Goal: Feedback & Contribution: Submit feedback/report problem

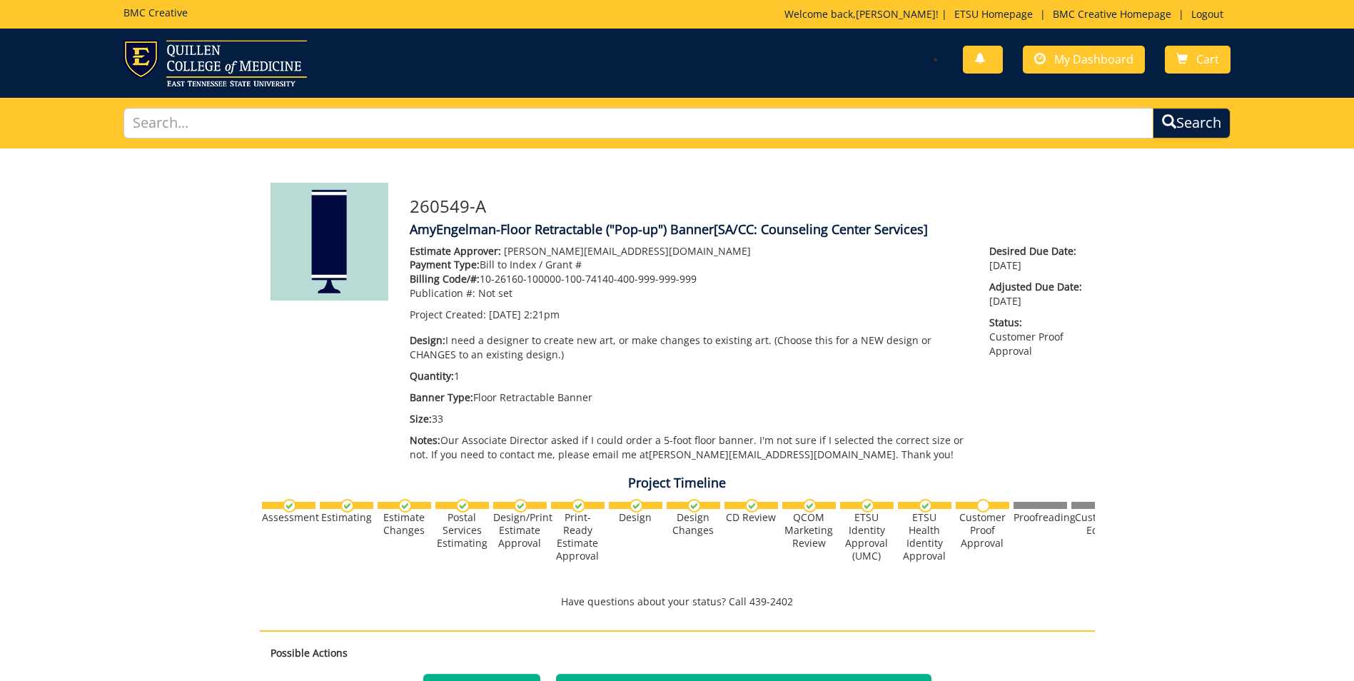
scroll to position [357, 0]
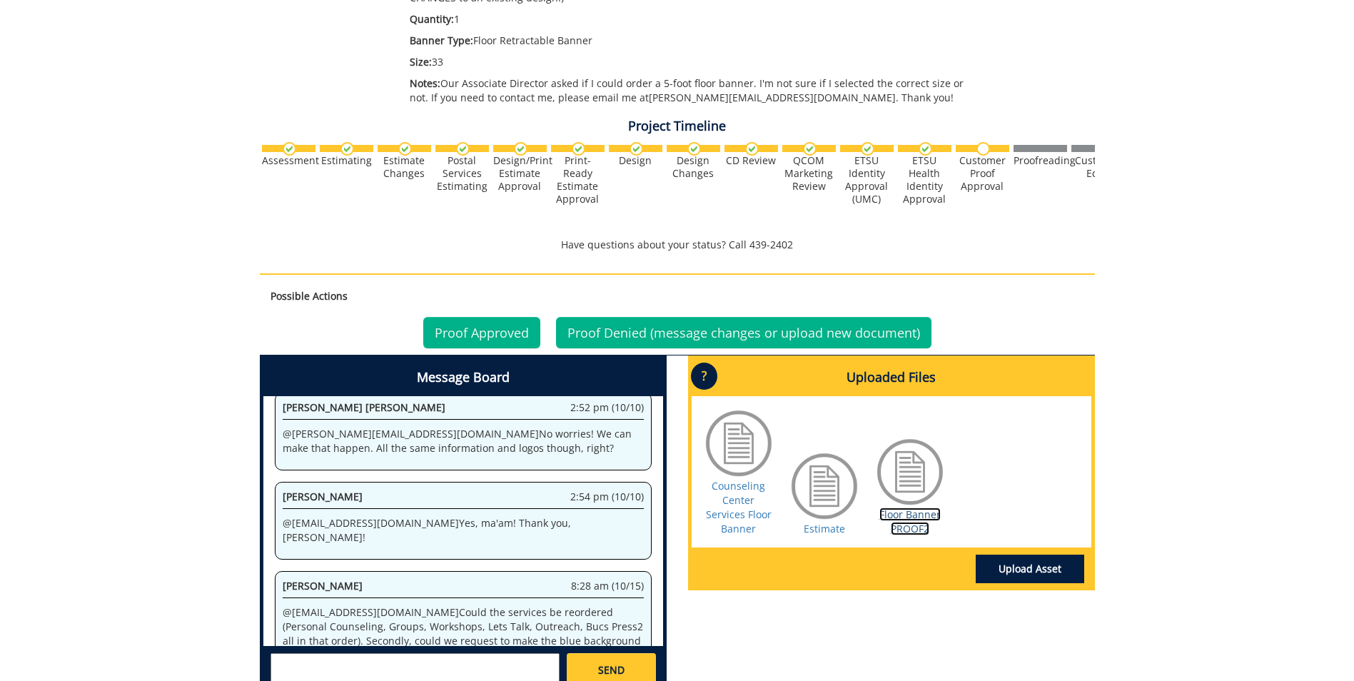
click at [910, 514] on link "Floor Banner PROOF2" at bounding box center [909, 522] width 61 height 28
click at [743, 510] on link "Counseling Center Services Floor Banner" at bounding box center [739, 507] width 66 height 56
click at [910, 530] on link "Floor Banner PROOF2" at bounding box center [909, 522] width 61 height 28
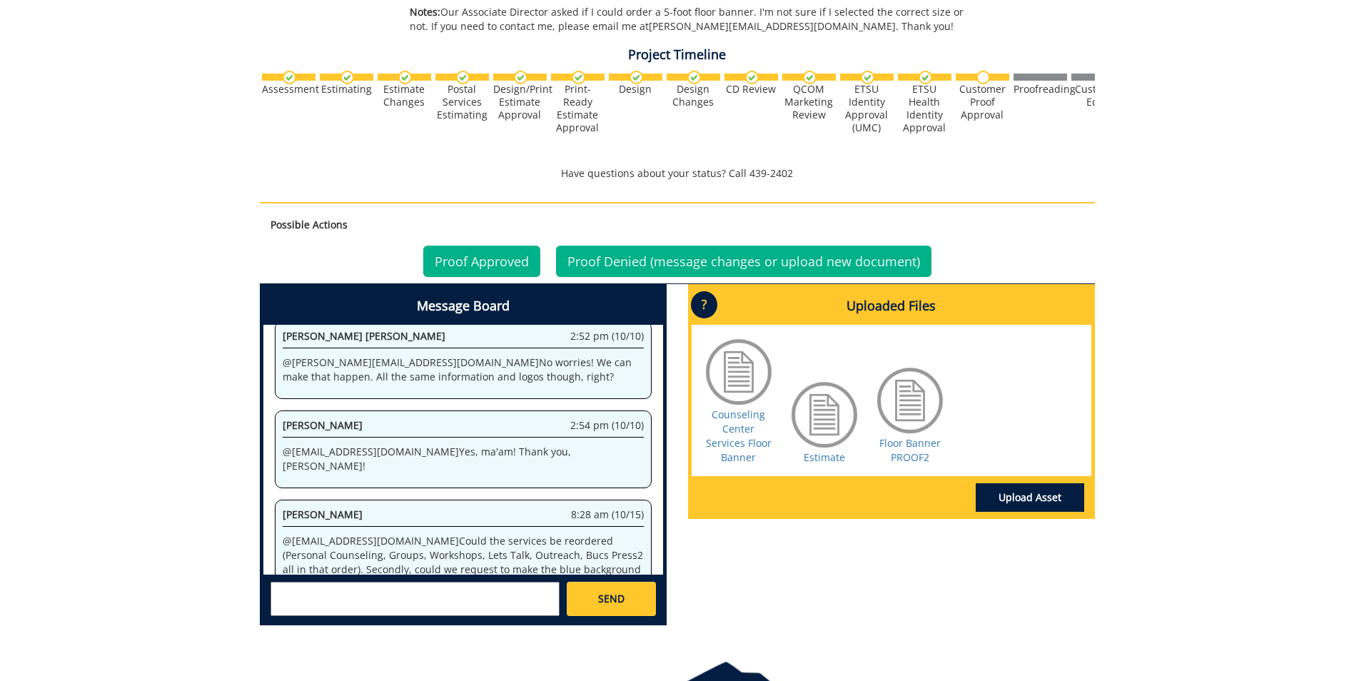
click at [296, 585] on textarea at bounding box center [415, 599] width 289 height 34
type textarea "c"
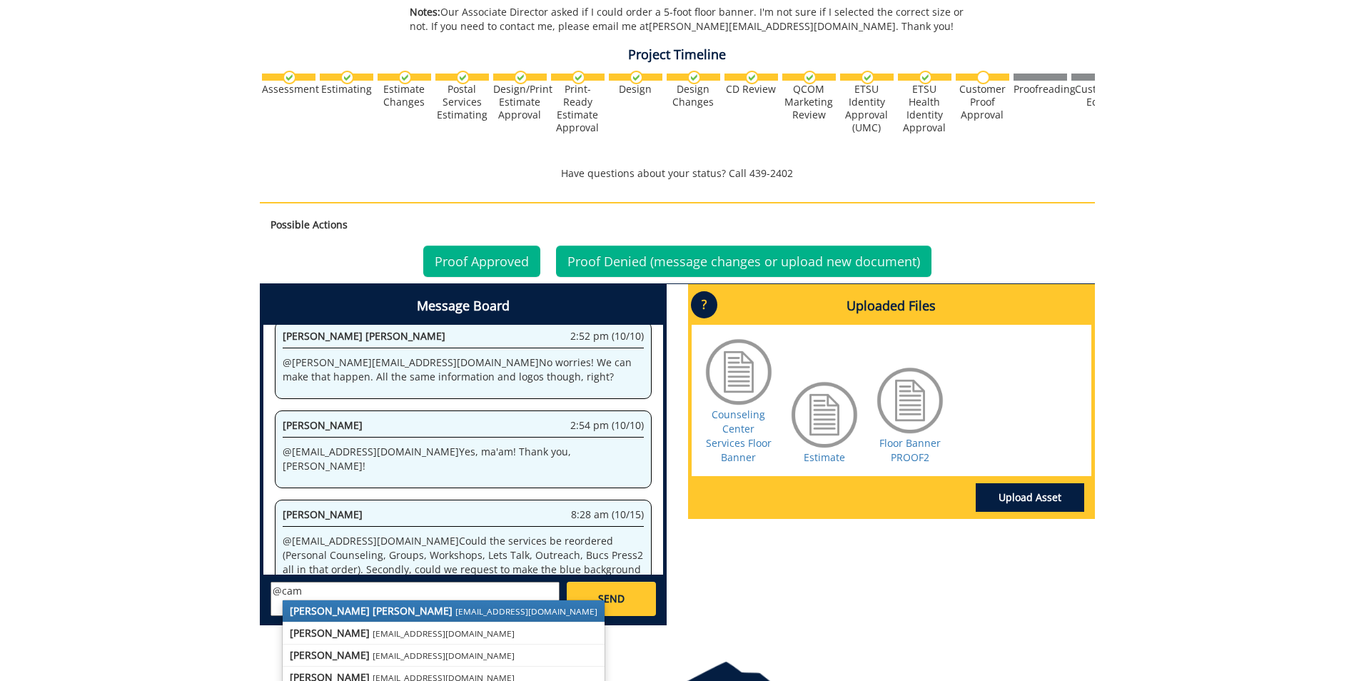
click at [343, 612] on strong "[PERSON_NAME] [PERSON_NAME]" at bounding box center [371, 611] width 163 height 14
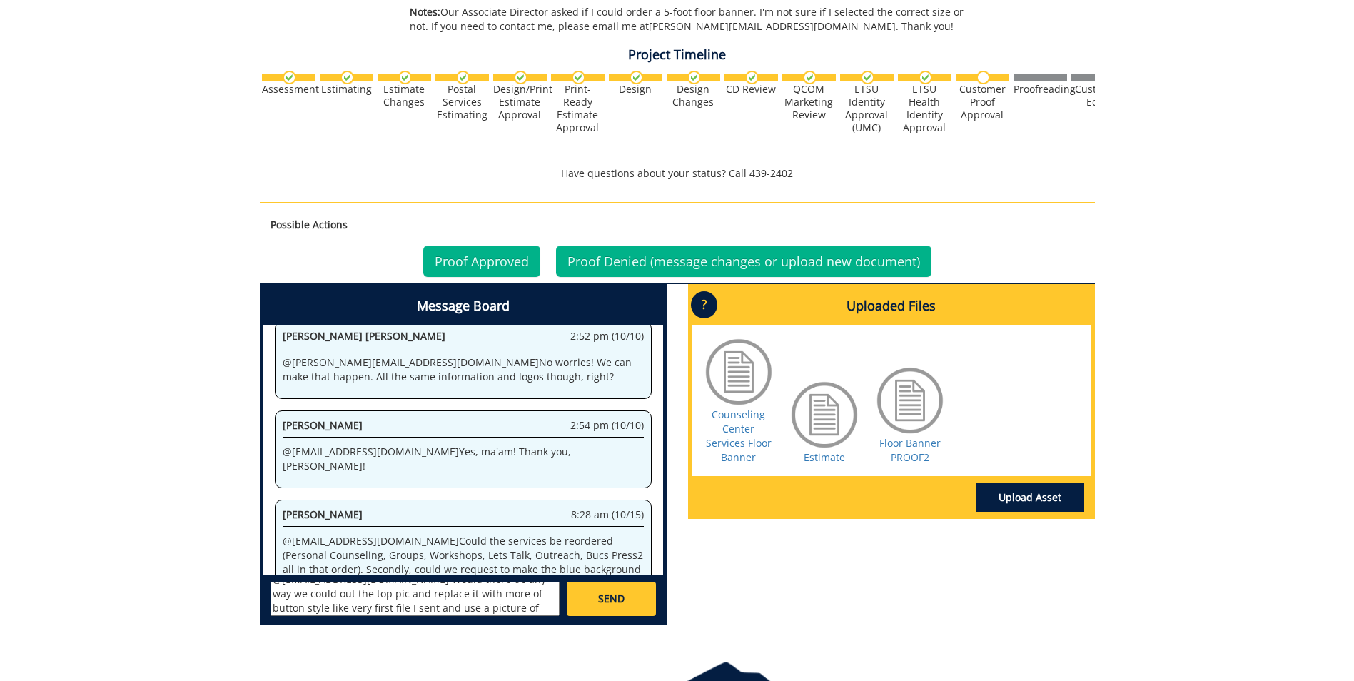
scroll to position [26, 0]
drag, startPoint x: 440, startPoint y: 593, endPoint x: 523, endPoint y: 590, distance: 82.2
click at [450, 593] on textarea "@[EMAIL_ADDRESS][DOMAIN_NAME] Would there be any way we could out the top pic a…" at bounding box center [415, 599] width 289 height 34
click at [465, 597] on textarea "@[EMAIL_ADDRESS][DOMAIN_NAME] Would there be any way we could out the top pic a…" at bounding box center [415, 599] width 289 height 34
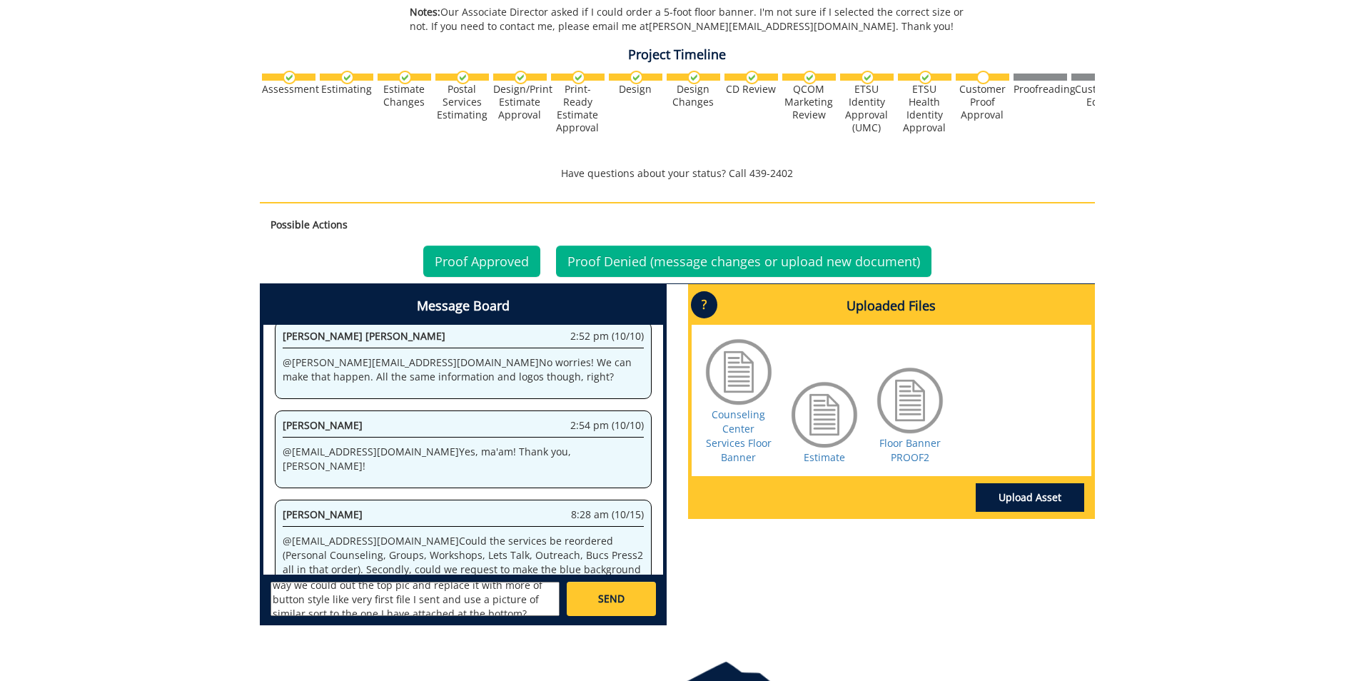
click at [443, 597] on textarea "@[EMAIL_ADDRESS][DOMAIN_NAME] Would there be any way we could out the top pic a…" at bounding box center [415, 599] width 289 height 34
click at [450, 605] on textarea "@[EMAIL_ADDRESS][DOMAIN_NAME] Would there be any way we could out the top pic a…" at bounding box center [415, 599] width 289 height 34
click at [543, 585] on textarea "@[EMAIL_ADDRESS][DOMAIN_NAME] Would there be any way we could out the top pic a…" at bounding box center [415, 599] width 289 height 34
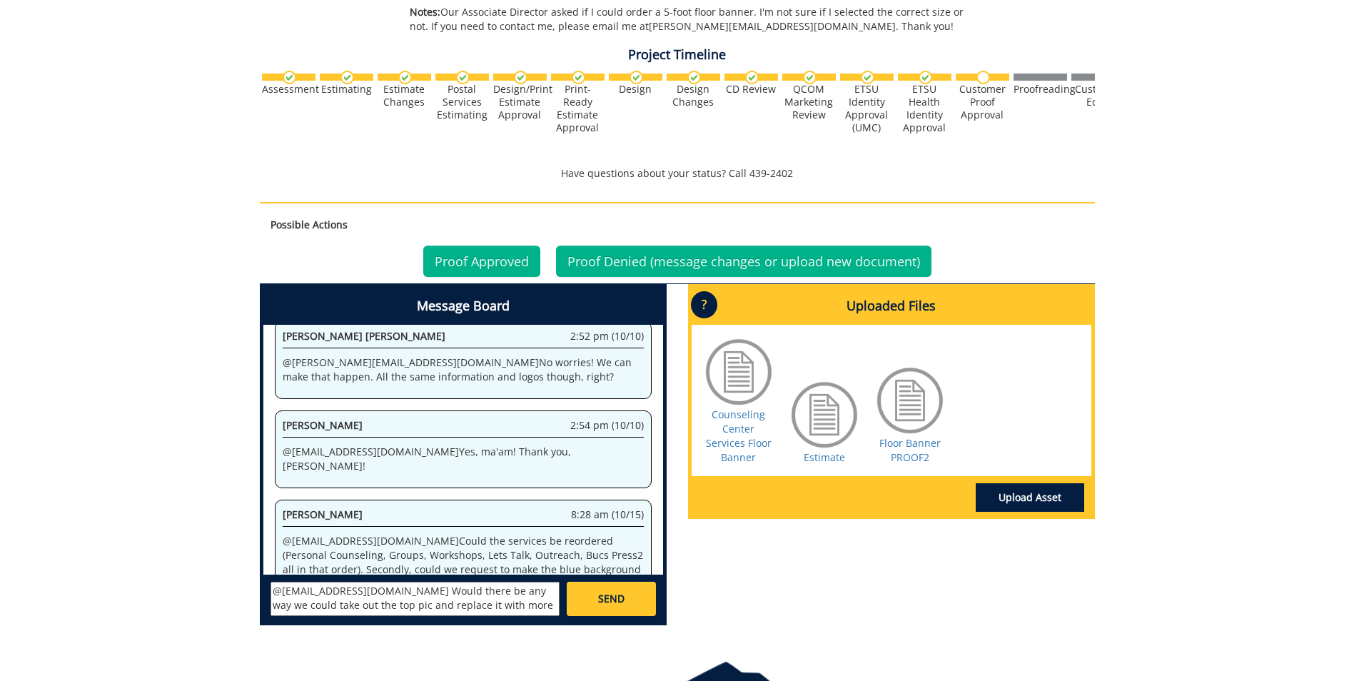
scroll to position [27, 0]
type textarea "@[EMAIL_ADDRESS][DOMAIN_NAME] Would there be any way we could take out the top …"
click at [1044, 500] on link "Upload Asset" at bounding box center [1030, 497] width 109 height 29
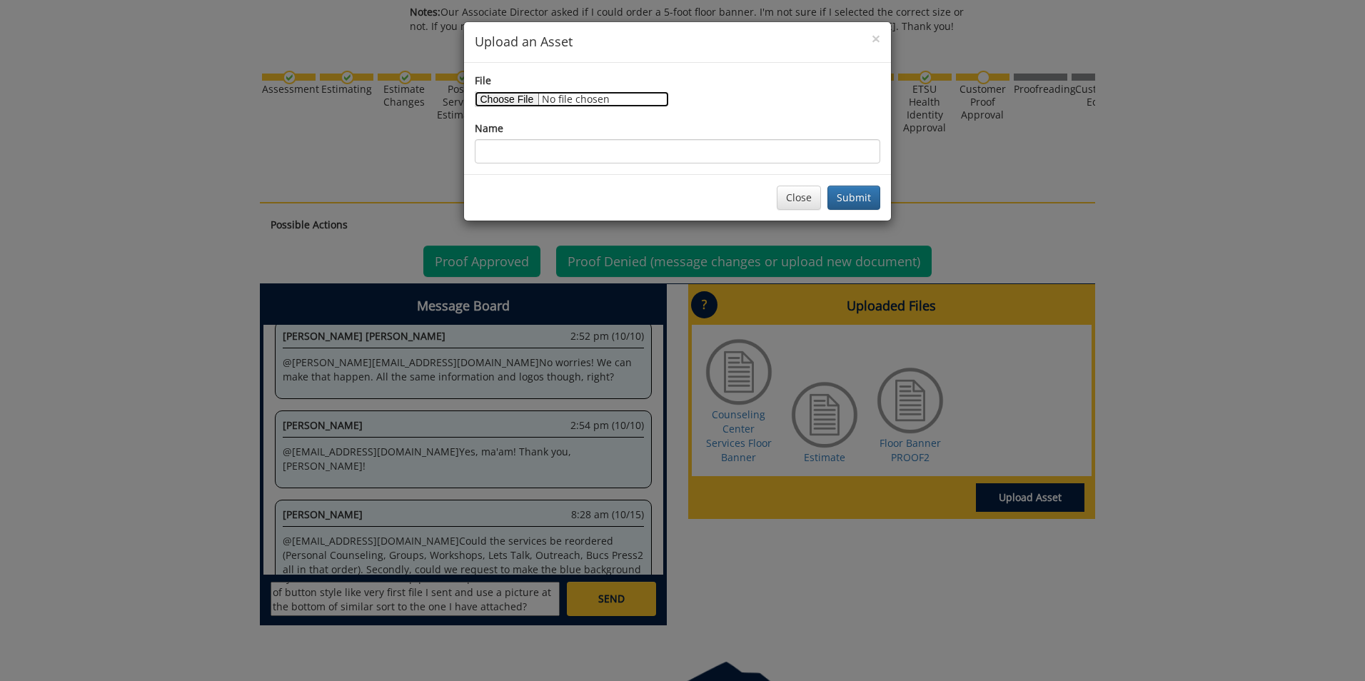
click at [527, 103] on input "File" at bounding box center [572, 99] width 194 height 16
type input "C:\fakepath\Banner pic.docx"
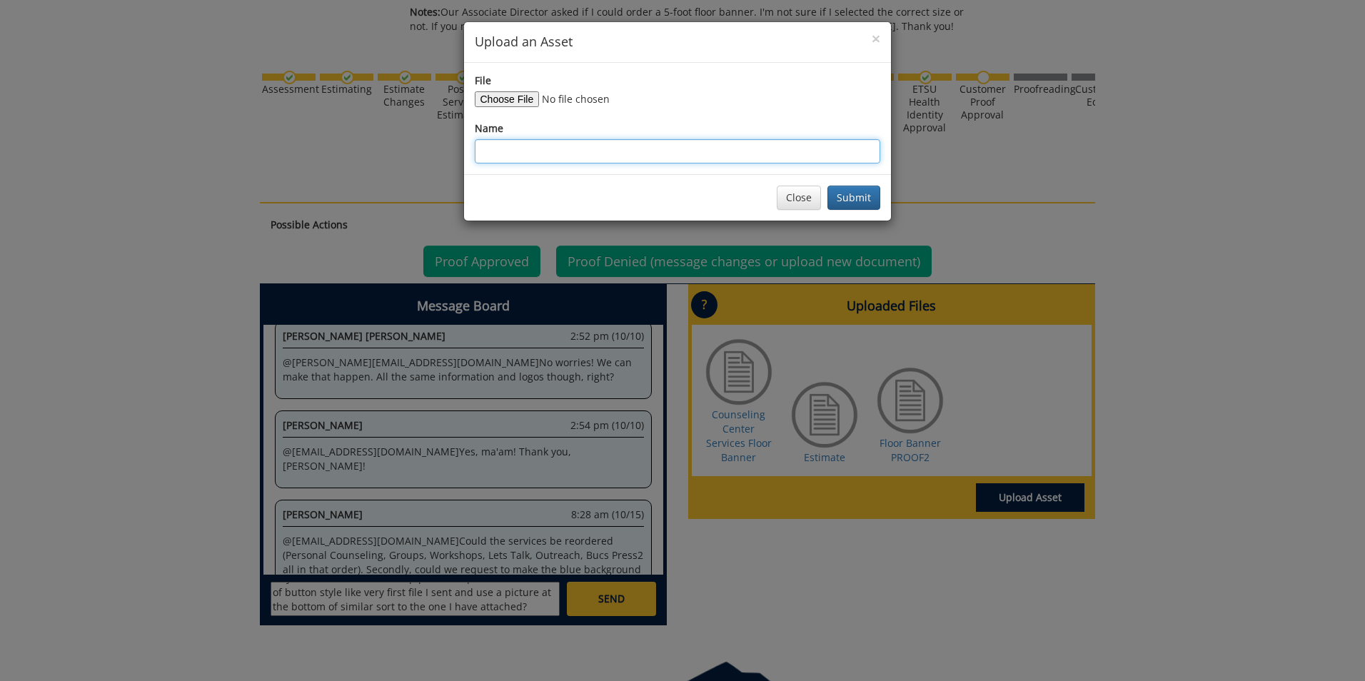
click at [510, 151] on input "Name" at bounding box center [677, 151] width 405 height 24
type input "Bottom pic for banner"
click at [863, 198] on button "Submit" at bounding box center [853, 198] width 53 height 24
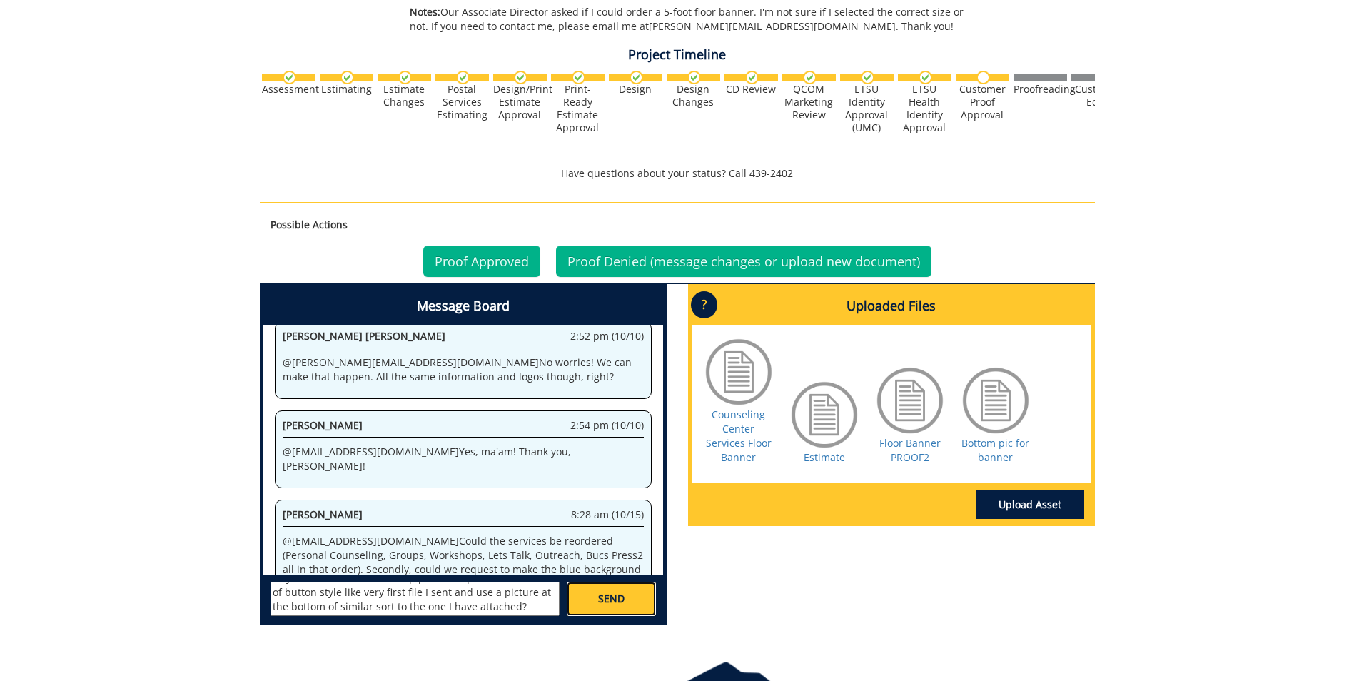
click at [618, 599] on span "SEND" at bounding box center [611, 599] width 26 height 14
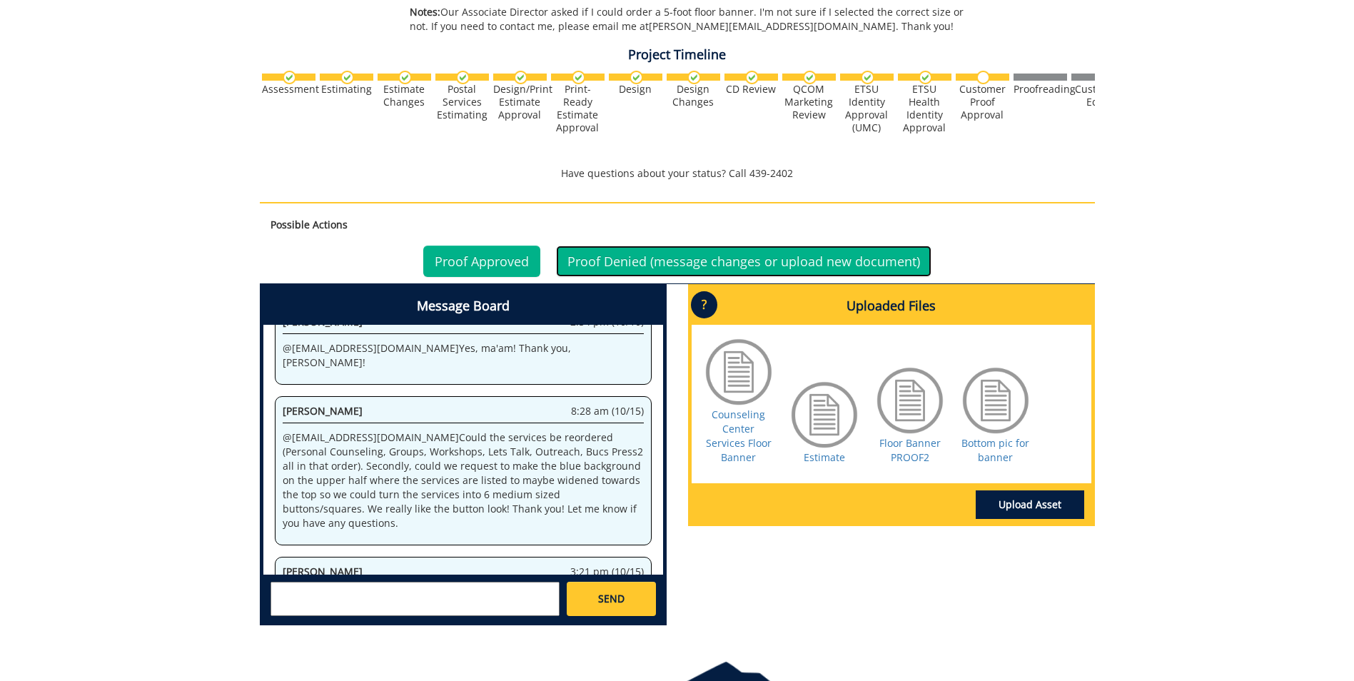
click at [613, 256] on link "Proof Denied (message changes or upload new document)" at bounding box center [743, 261] width 375 height 31
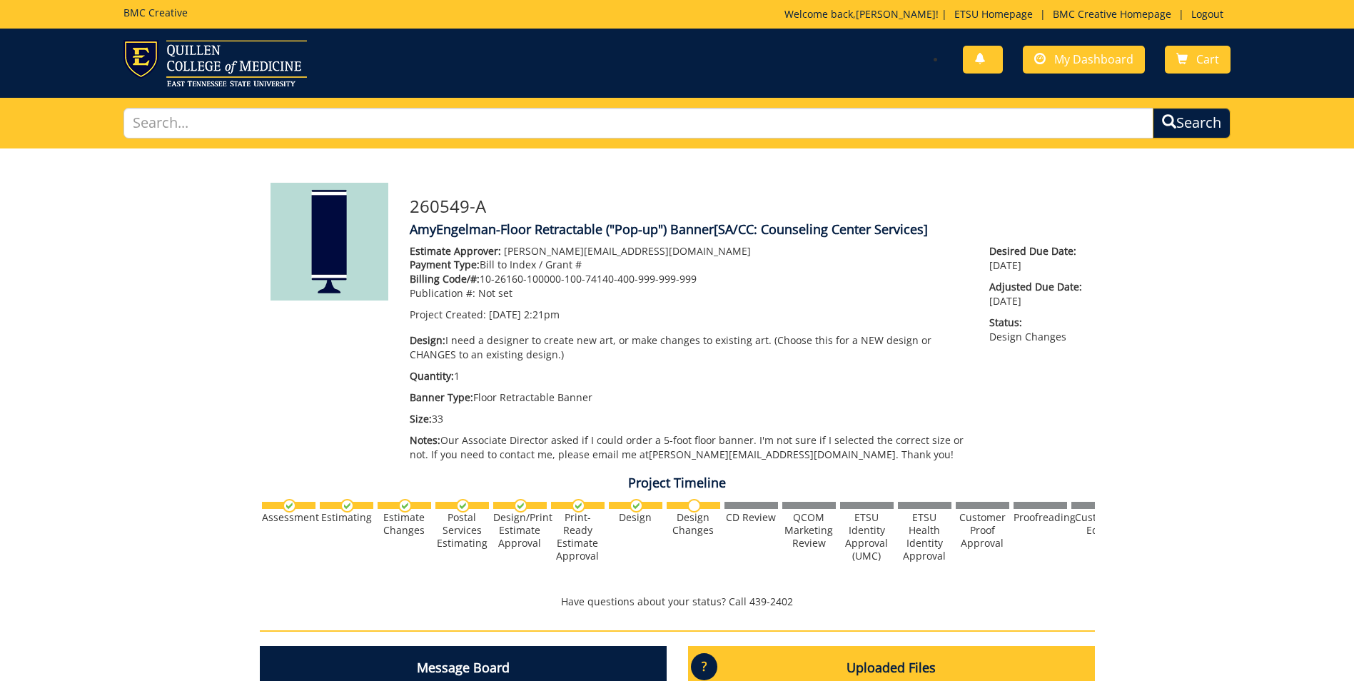
scroll to position [1685, 0]
click at [1009, 59] on div "You have no new notifications My Dashboard Cart" at bounding box center [959, 60] width 564 height 41
click at [1087, 56] on span "My Dashboard" at bounding box center [1093, 59] width 79 height 16
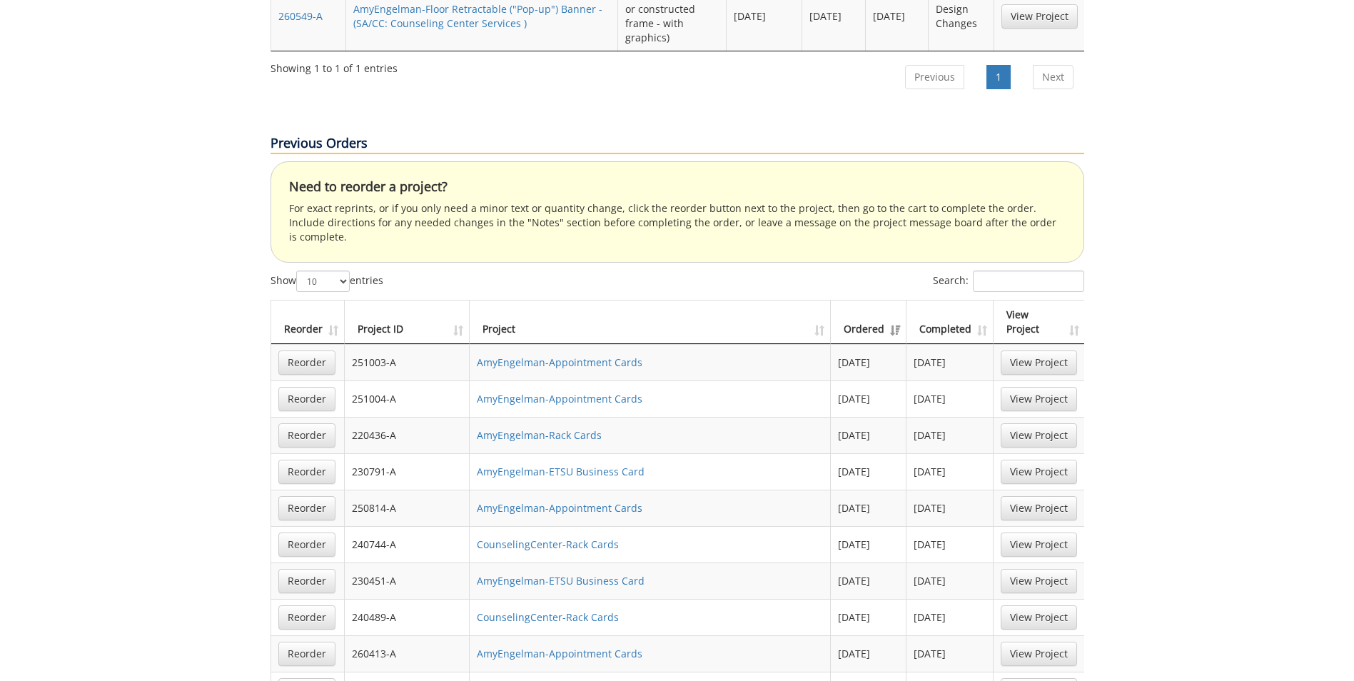
scroll to position [857, 0]
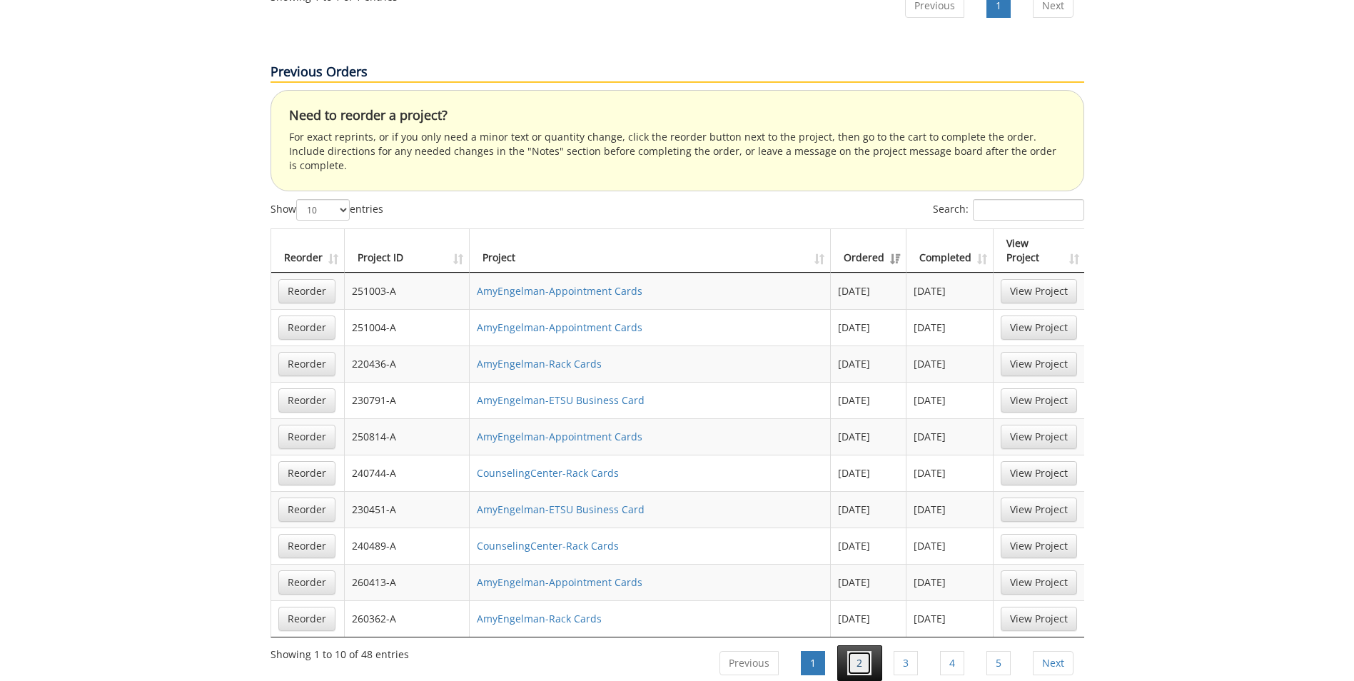
click at [867, 651] on link "2" at bounding box center [859, 663] width 24 height 24
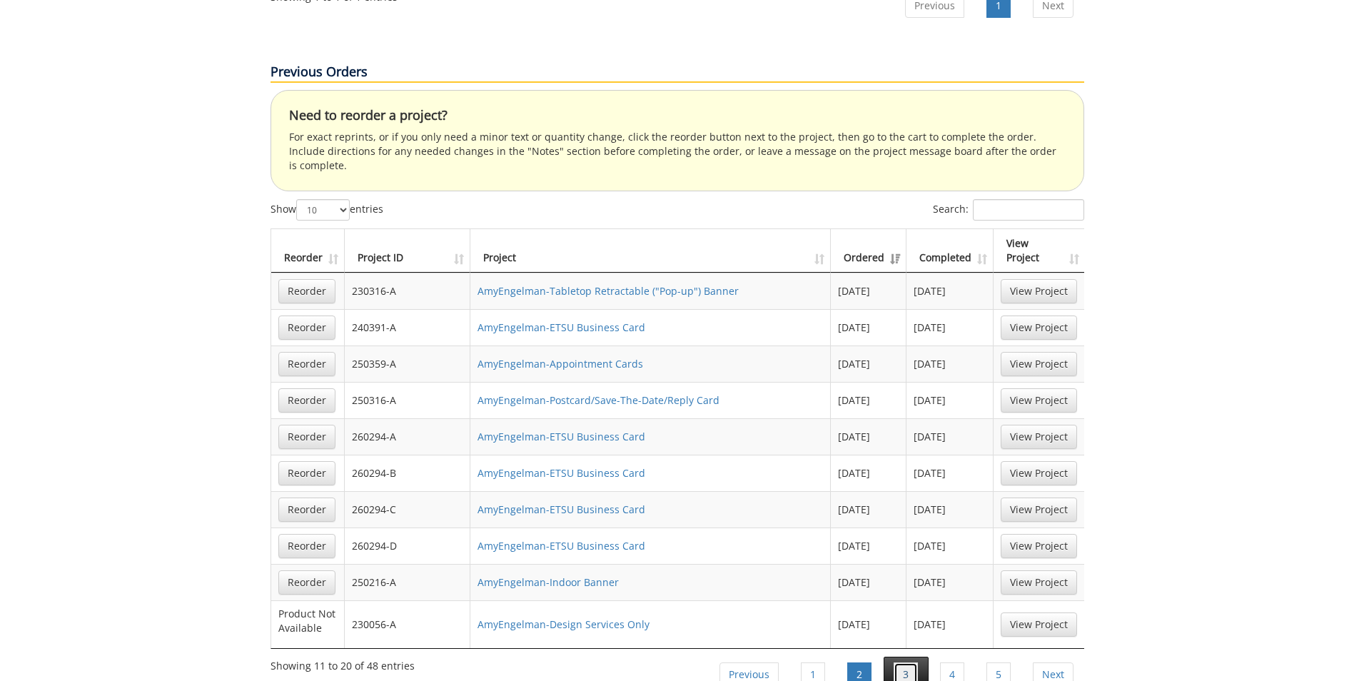
click at [903, 662] on link "3" at bounding box center [906, 674] width 24 height 24
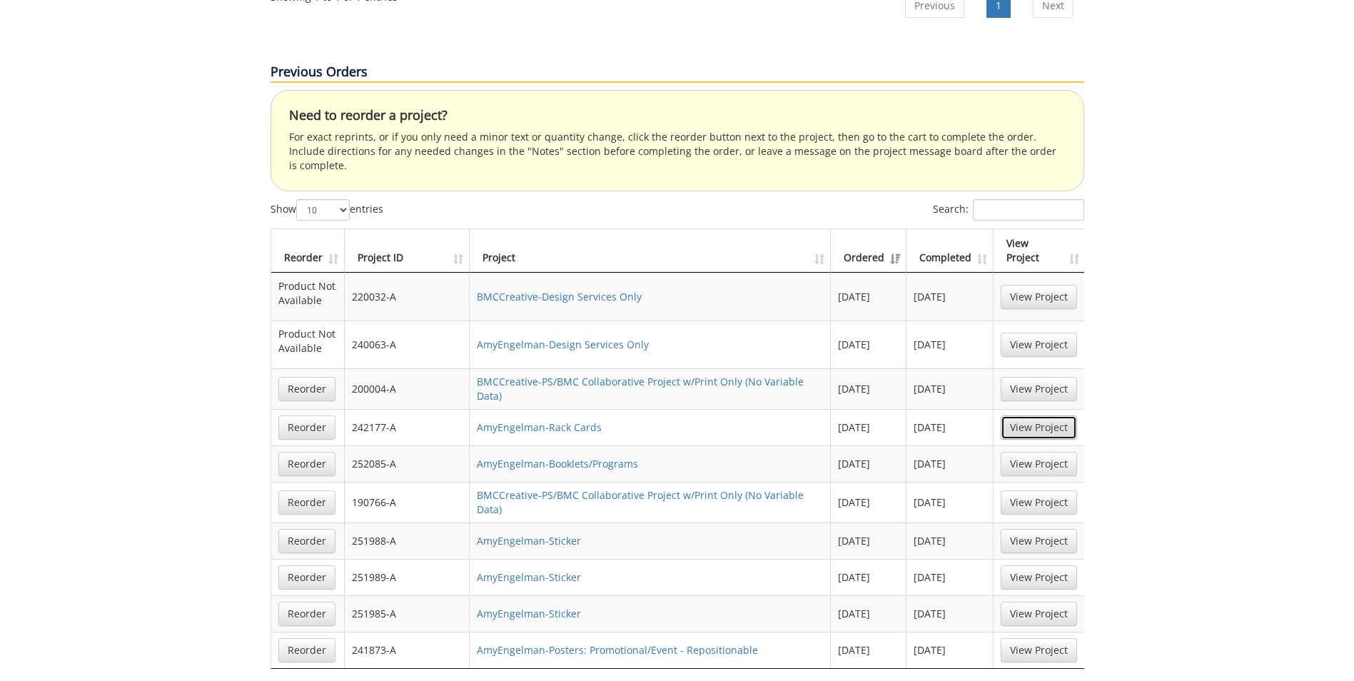
click at [1037, 415] on link "View Project" at bounding box center [1039, 427] width 76 height 24
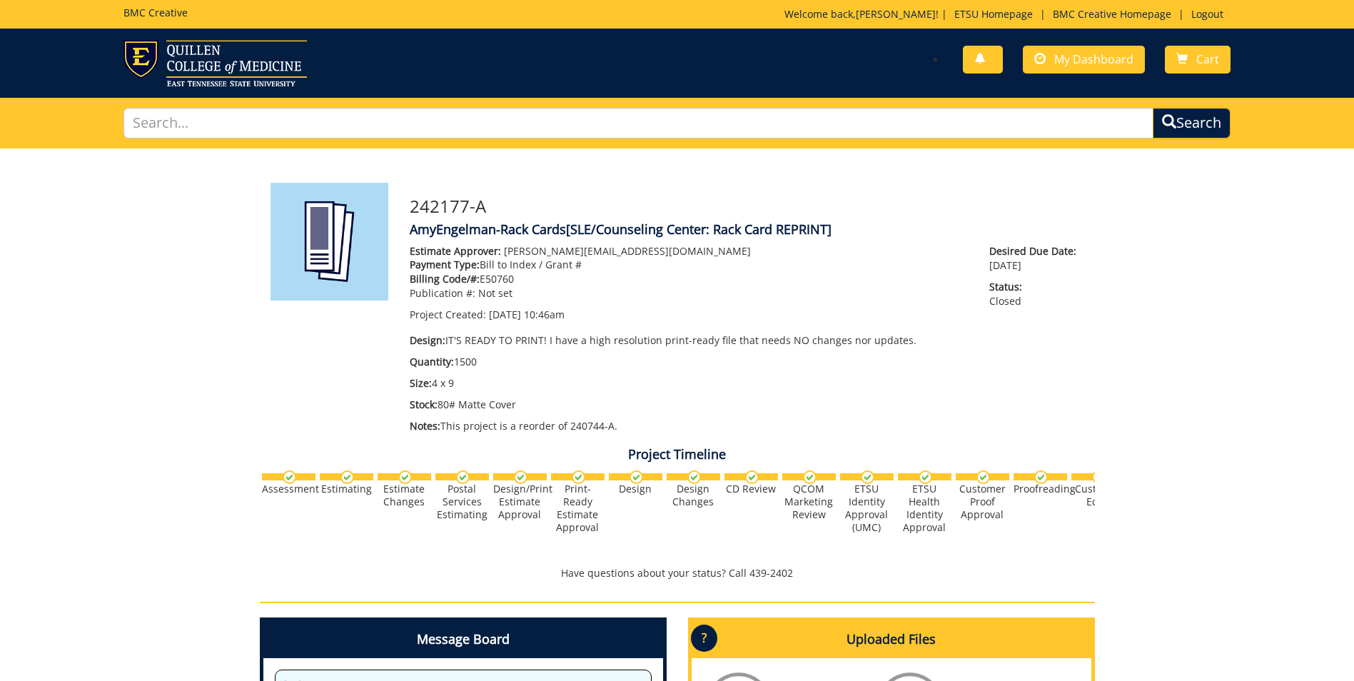
scroll to position [286, 0]
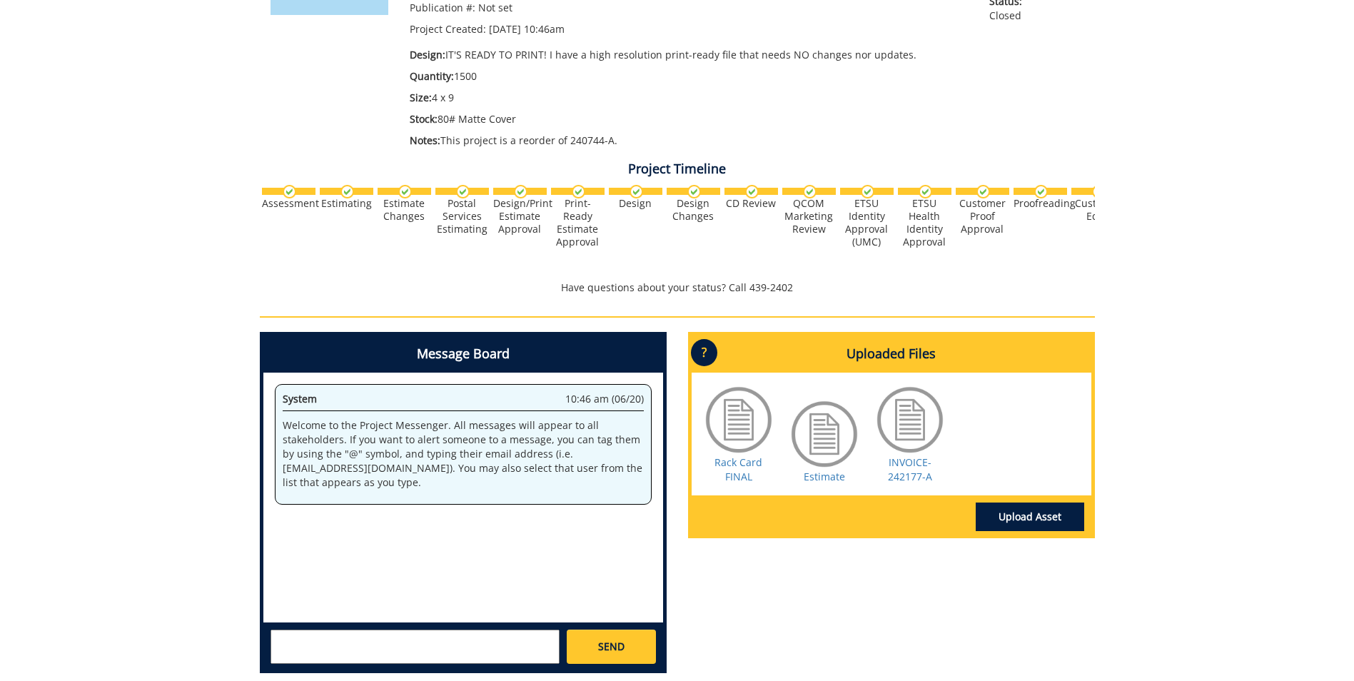
click at [731, 453] on div at bounding box center [738, 419] width 71 height 71
click at [730, 466] on link "Rack Card FINAL" at bounding box center [739, 469] width 48 height 28
